Goal: Task Accomplishment & Management: Manage account settings

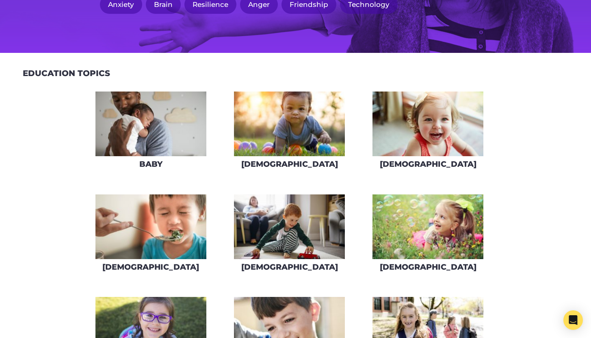
scroll to position [234, 0]
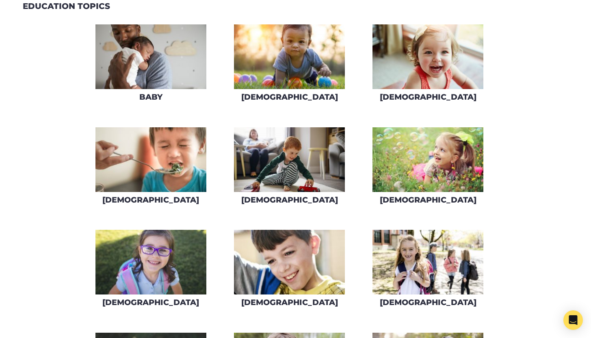
click at [294, 160] on img at bounding box center [289, 159] width 111 height 65
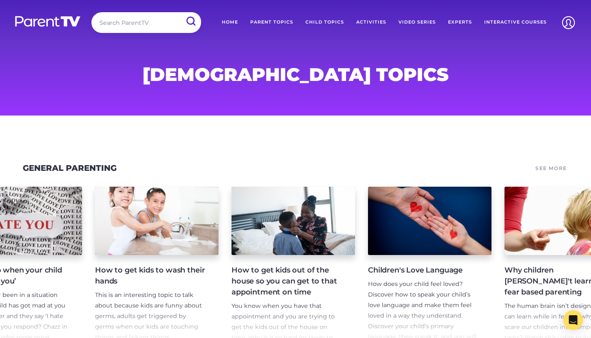
click at [237, 23] on link "Home" at bounding box center [230, 22] width 28 height 20
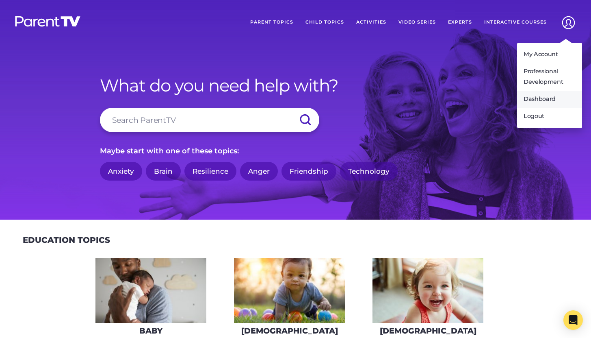
click at [542, 97] on link "Dashboard" at bounding box center [549, 99] width 65 height 17
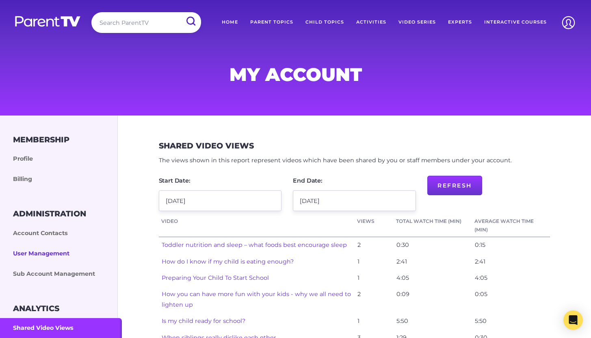
click at [38, 253] on link "User Management" at bounding box center [61, 253] width 122 height 20
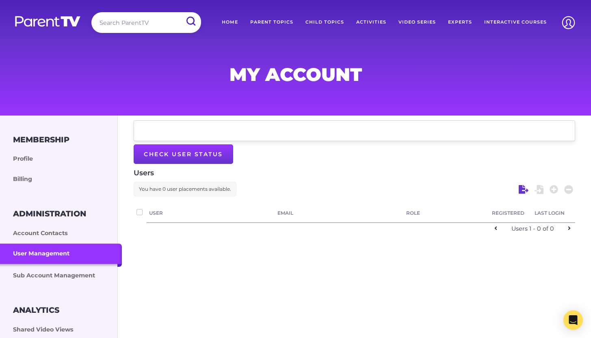
checkbox input "false"
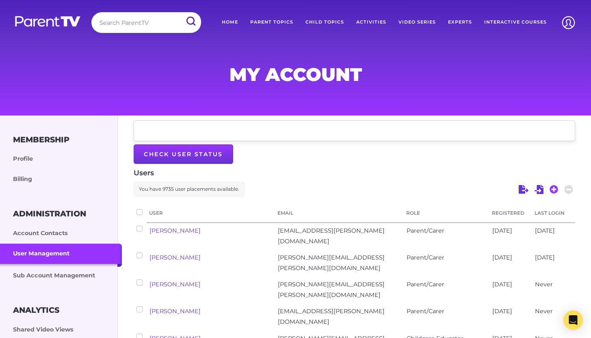
click at [555, 192] on icon at bounding box center [554, 189] width 9 height 9
select select "enterprise_admin"
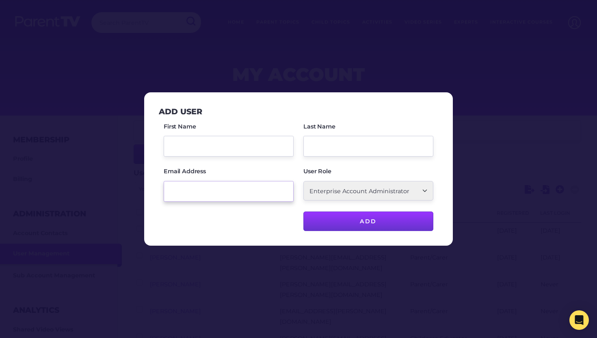
click at [189, 190] on input "Email Address" at bounding box center [229, 191] width 130 height 21
paste input "jennifer.donovan@slwa.wa.gov.au"
type input "jennifer.donovan@slwa.wa.gov.au"
click at [206, 149] on input "First Name" at bounding box center [229, 146] width 130 height 21
type input "Jen"
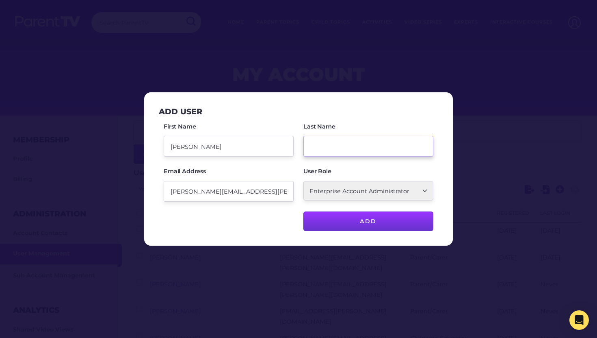
click at [342, 143] on input "Last Name" at bounding box center [369, 146] width 130 height 21
type input "Donovan"
click at [379, 191] on select "School Account Admin School Teacher Parent/Carer Childcare Account Admin Childc…" at bounding box center [369, 191] width 130 height 20
select select "ptv_elc_member"
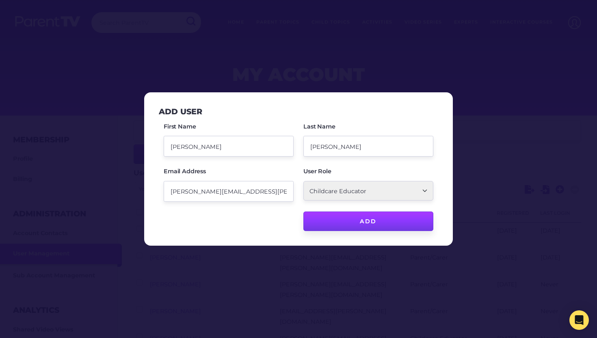
click at [354, 226] on input "Add" at bounding box center [369, 221] width 130 height 20
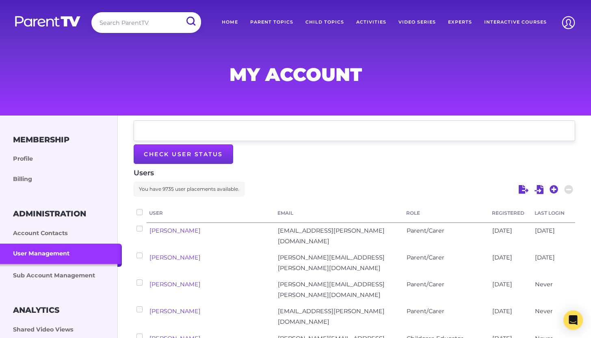
checkbox input "false"
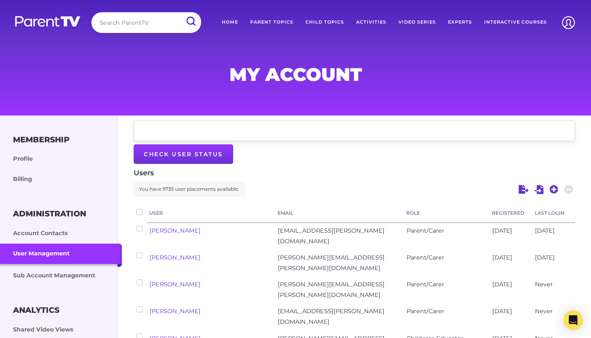
checkbox input "false"
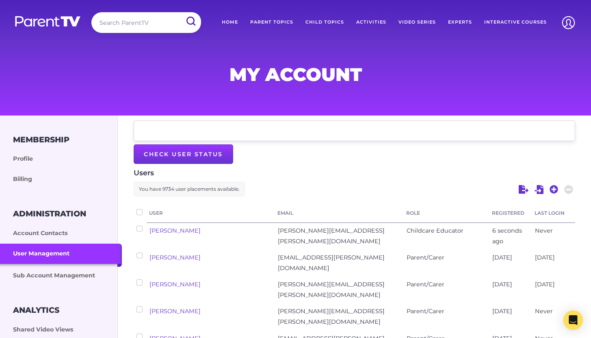
click at [235, 17] on link "Home" at bounding box center [230, 22] width 28 height 20
